Goal: Information Seeking & Learning: Learn about a topic

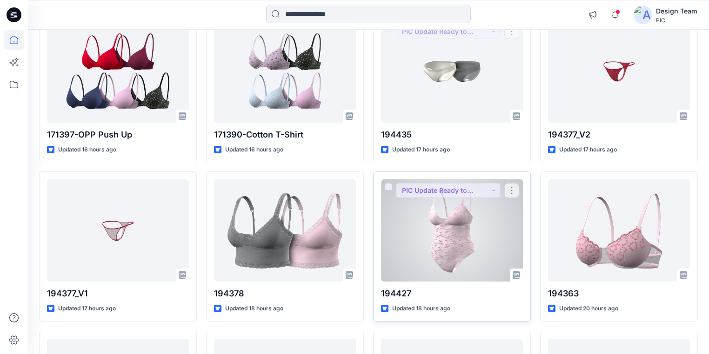
scroll to position [443, 0]
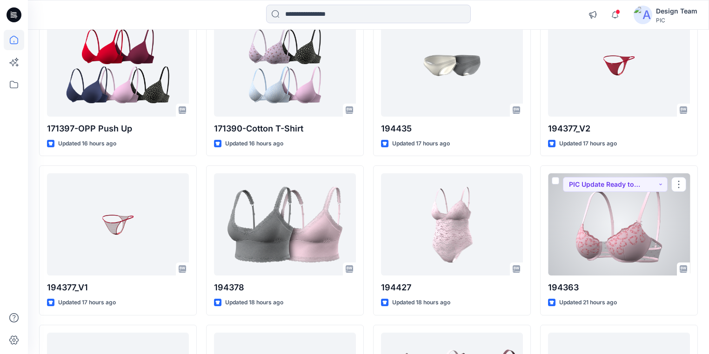
click at [626, 247] on div at bounding box center [619, 225] width 142 height 102
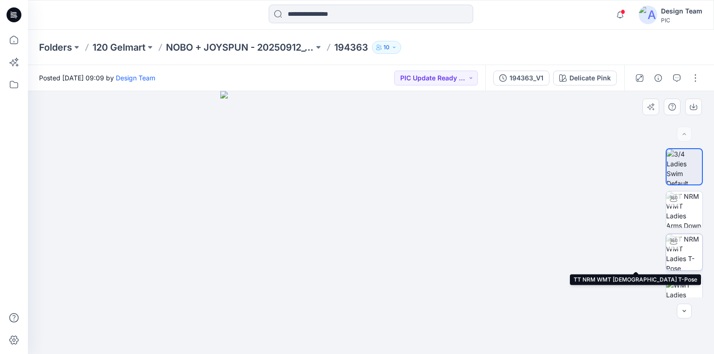
click at [686, 251] on img at bounding box center [685, 252] width 36 height 36
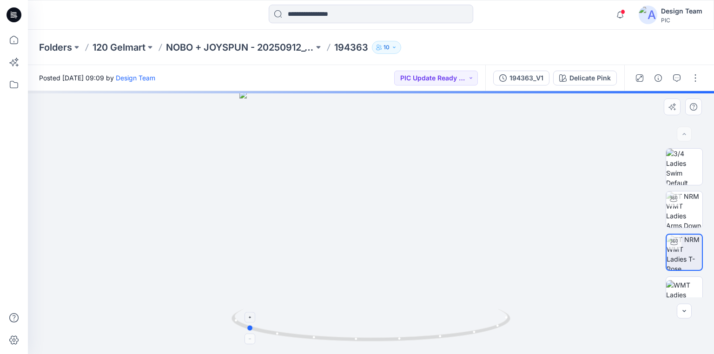
drag, startPoint x: 492, startPoint y: 331, endPoint x: 367, endPoint y: 314, distance: 126.2
click at [367, 314] on icon at bounding box center [372, 326] width 281 height 35
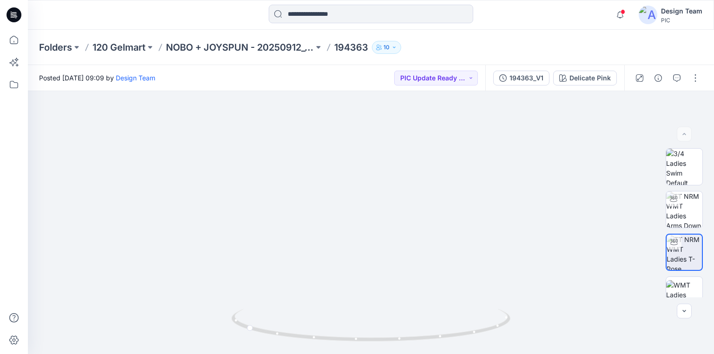
click at [18, 13] on icon at bounding box center [14, 14] width 15 height 15
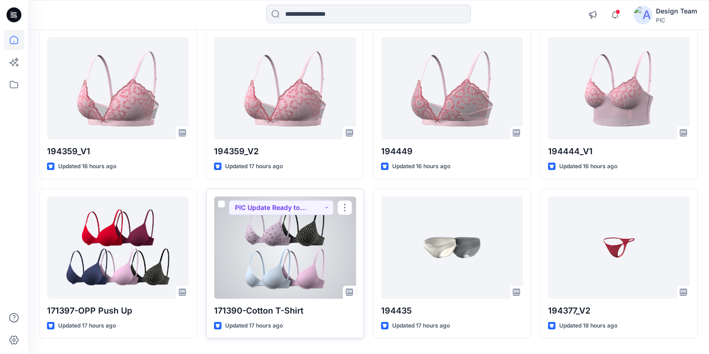
scroll to position [288, 0]
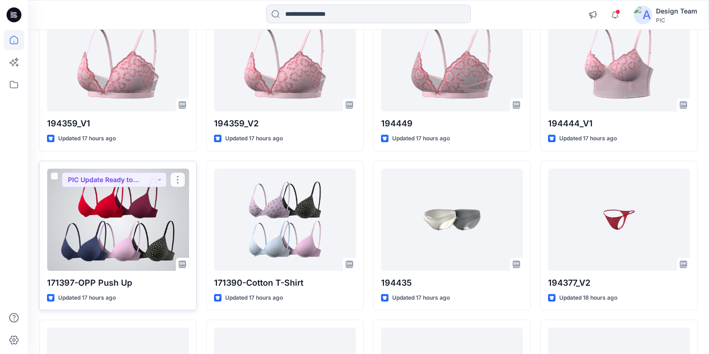
click at [127, 222] on div at bounding box center [118, 220] width 142 height 102
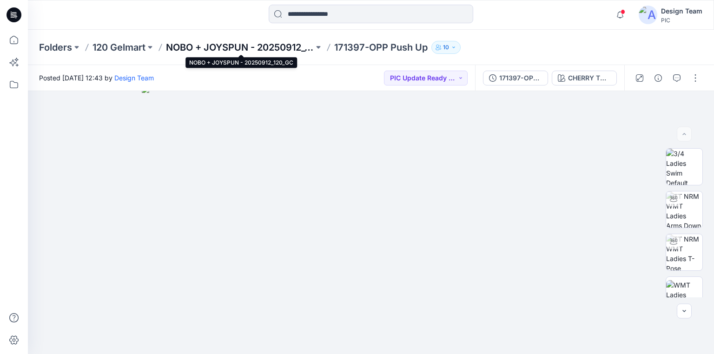
click at [282, 48] on p "NOBO + JOYSPUN - 20250912_120_GC" at bounding box center [240, 47] width 148 height 13
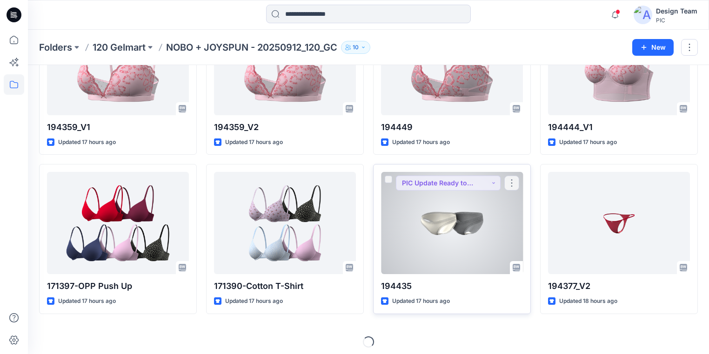
scroll to position [262, 0]
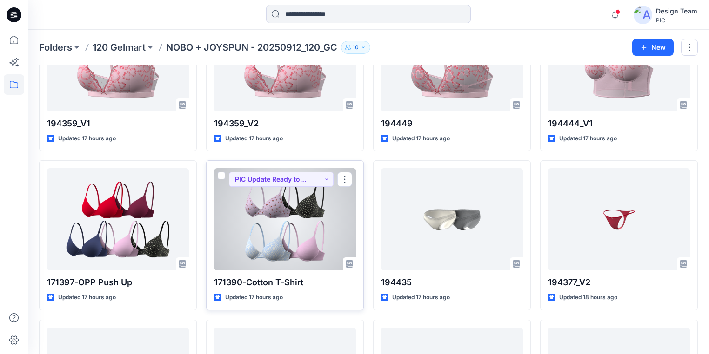
click at [283, 227] on div at bounding box center [285, 219] width 142 height 102
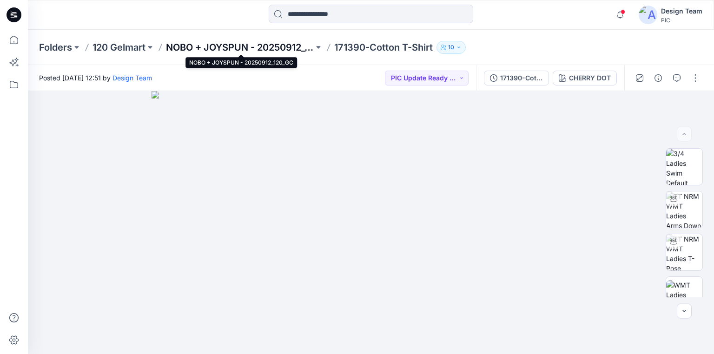
click at [185, 47] on p "NOBO + JOYSPUN - 20250912_120_GC" at bounding box center [240, 47] width 148 height 13
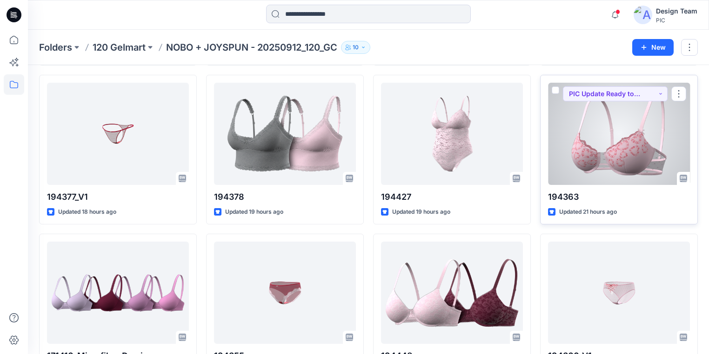
scroll to position [521, 0]
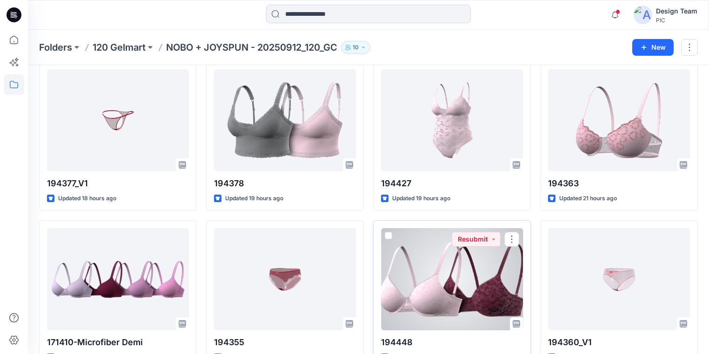
click at [440, 261] on div at bounding box center [452, 279] width 142 height 102
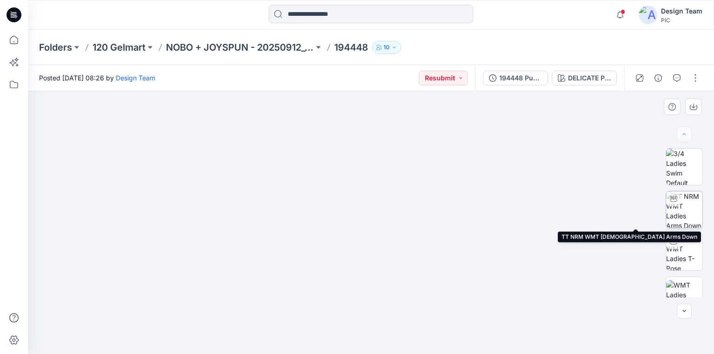
click at [683, 214] on img at bounding box center [685, 210] width 36 height 36
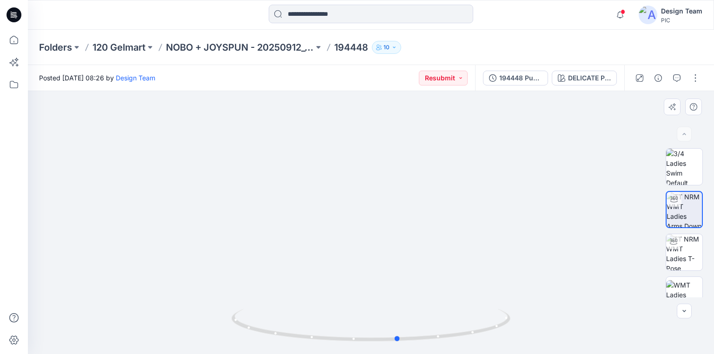
drag, startPoint x: 497, startPoint y: 331, endPoint x: 496, endPoint y: 270, distance: 61.4
click at [524, 320] on div at bounding box center [371, 222] width 687 height 263
click at [19, 15] on icon at bounding box center [14, 14] width 15 height 15
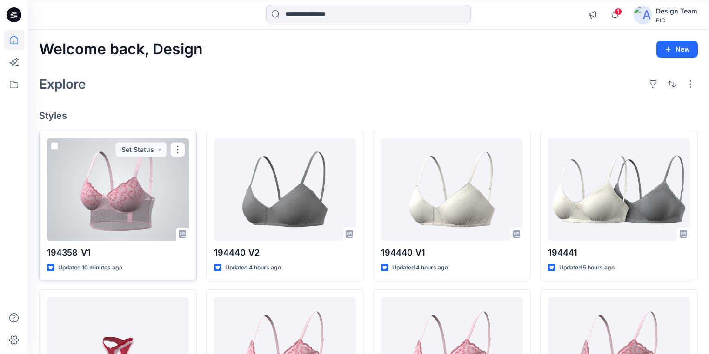
click at [162, 208] on div at bounding box center [118, 190] width 142 height 102
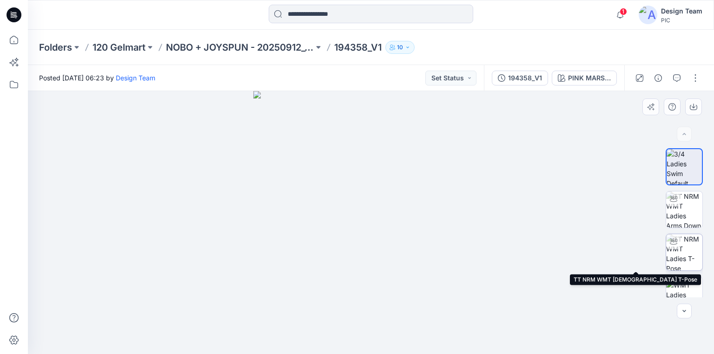
click at [694, 250] on img at bounding box center [685, 252] width 36 height 36
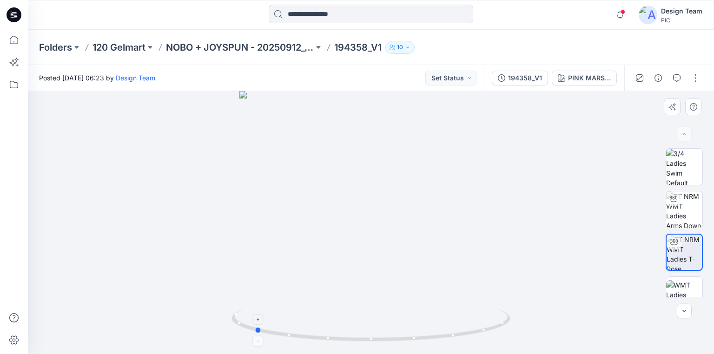
drag, startPoint x: 439, startPoint y: 339, endPoint x: 322, endPoint y: 331, distance: 117.0
click at [322, 331] on icon at bounding box center [372, 326] width 281 height 35
drag, startPoint x: 8, startPoint y: 14, endPoint x: 18, endPoint y: 17, distance: 10.0
click at [7, 15] on icon at bounding box center [14, 14] width 15 height 15
